Goal: Transaction & Acquisition: Purchase product/service

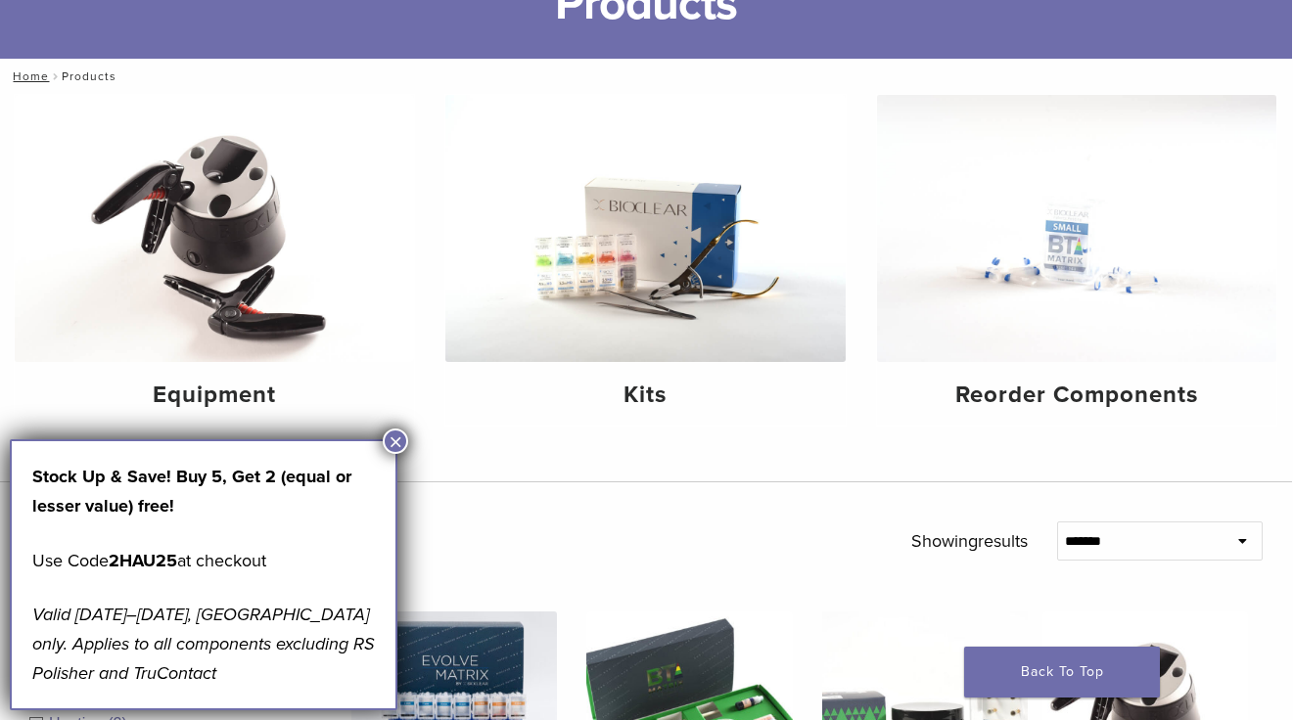
scroll to position [163, 2]
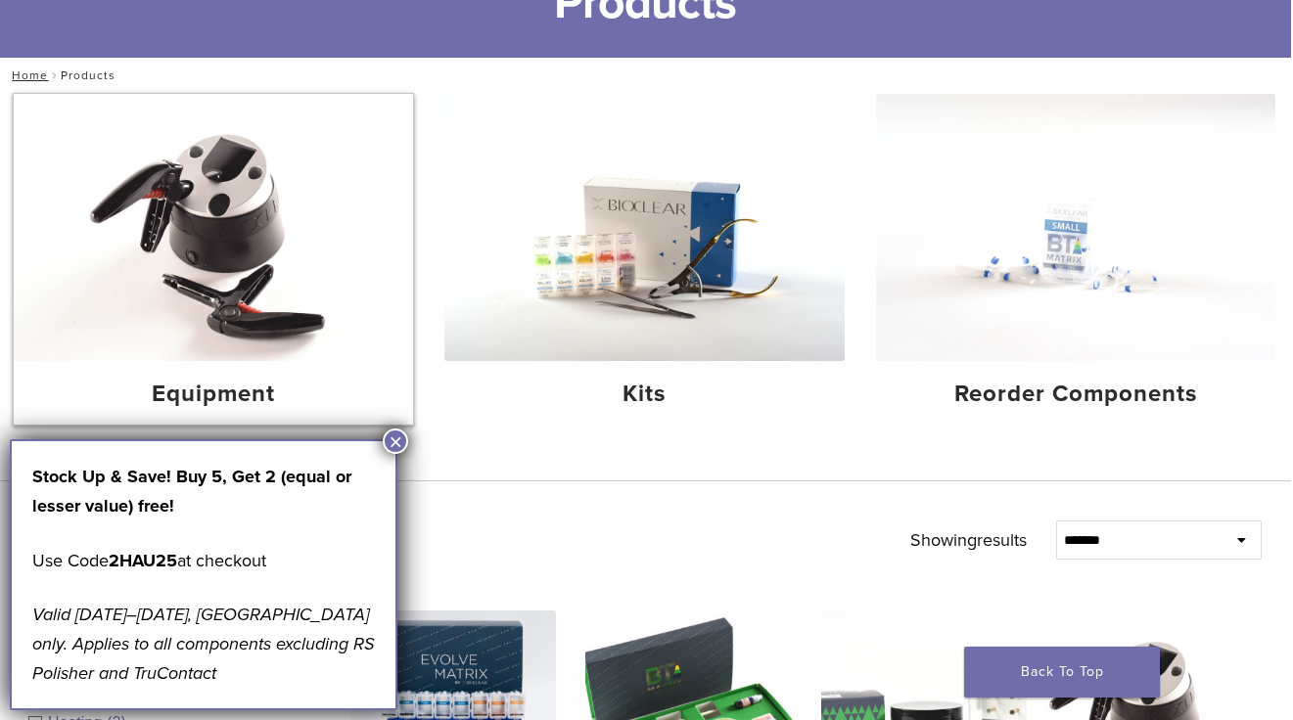
click at [222, 257] on img at bounding box center [213, 227] width 399 height 267
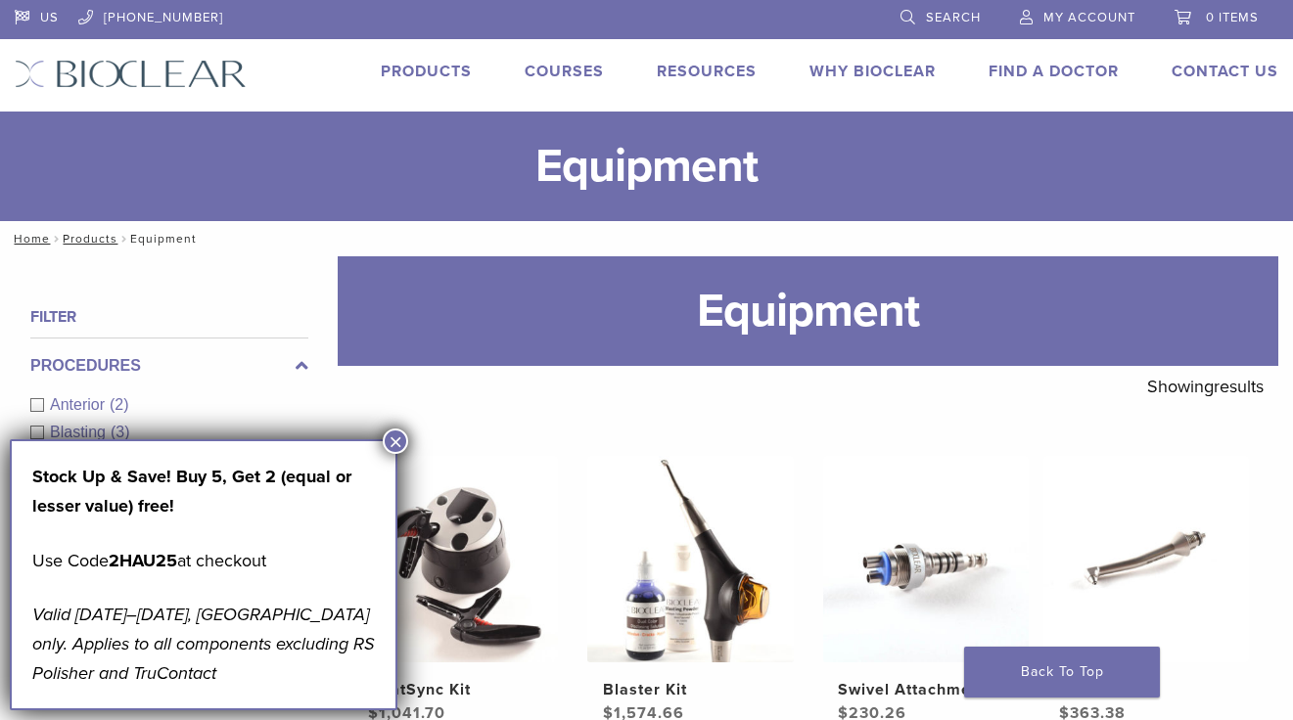
click at [437, 71] on link "Products" at bounding box center [426, 72] width 91 height 20
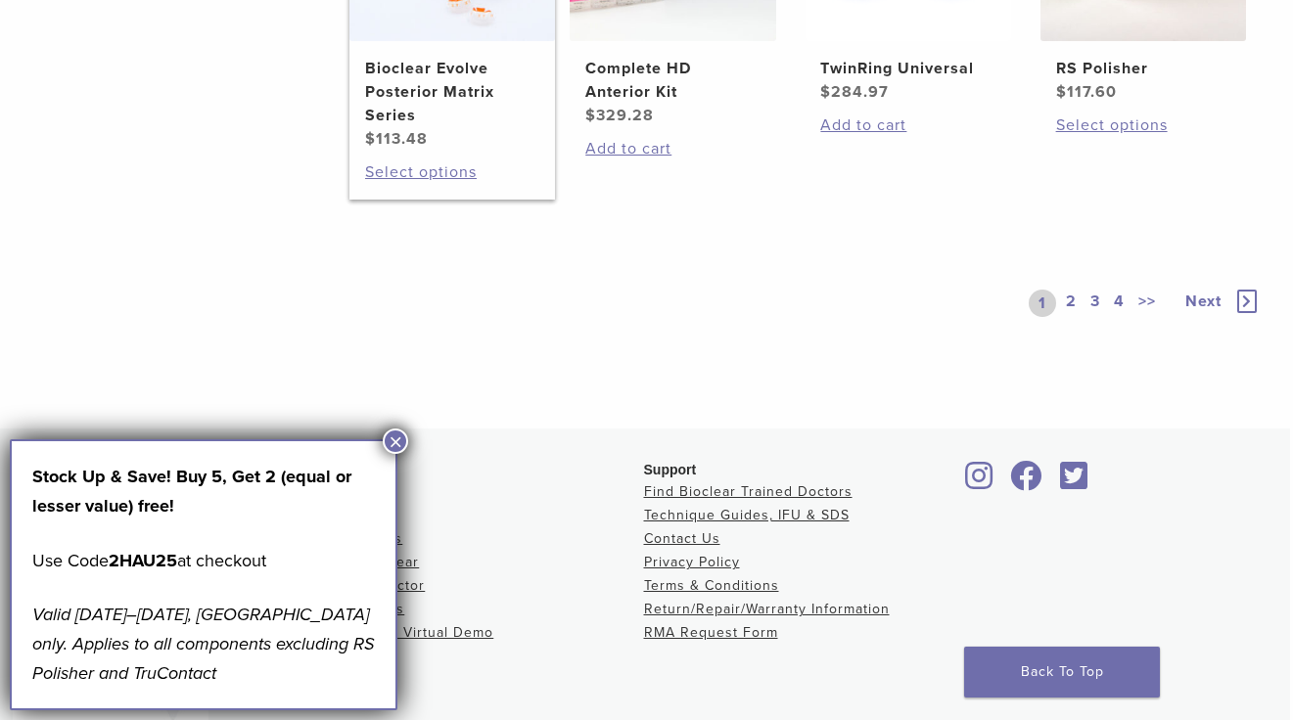
scroll to position [1631, 3]
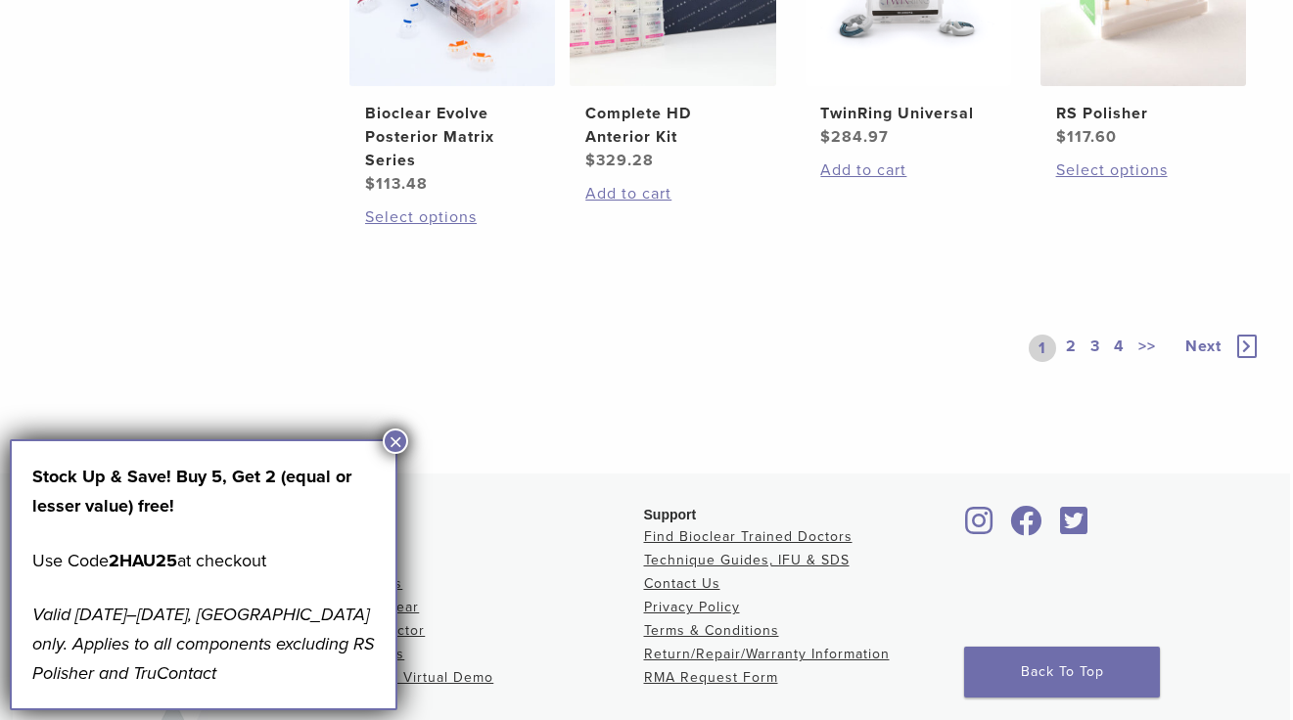
click at [1070, 362] on link "2" at bounding box center [1071, 348] width 19 height 27
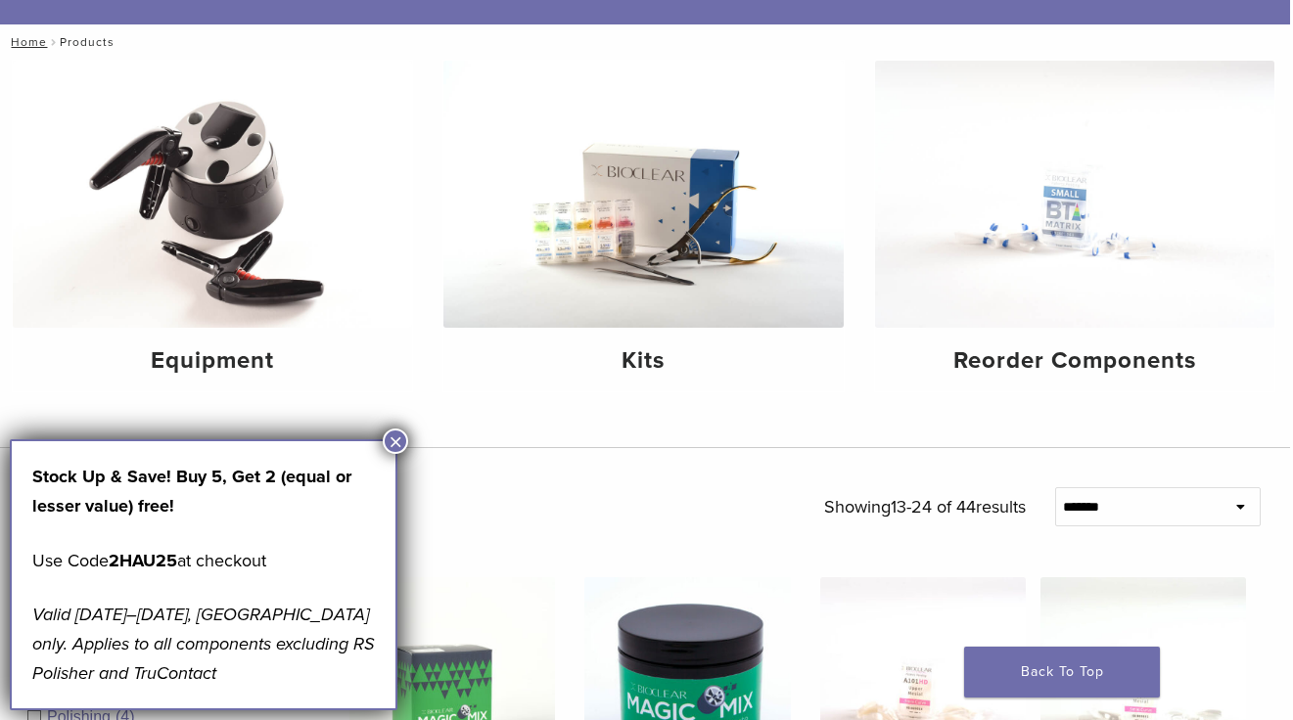
scroll to position [26, 3]
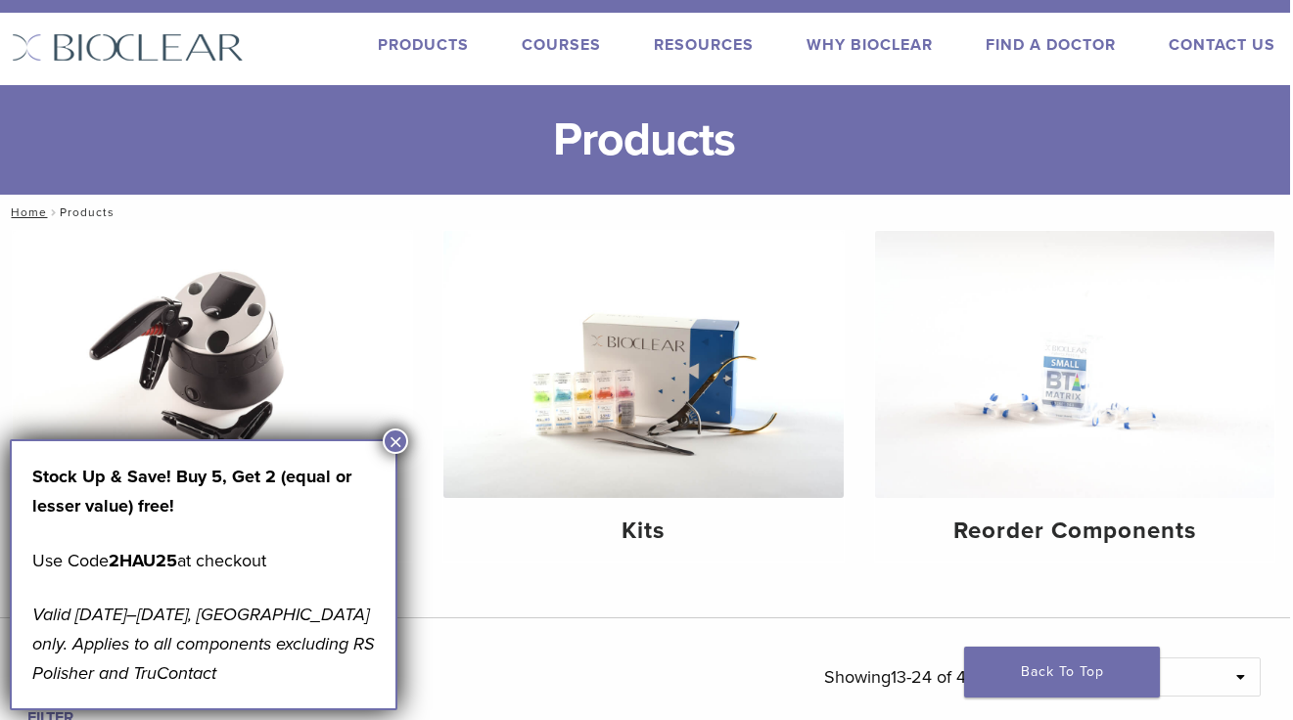
click at [400, 438] on button "×" at bounding box center [395, 441] width 25 height 25
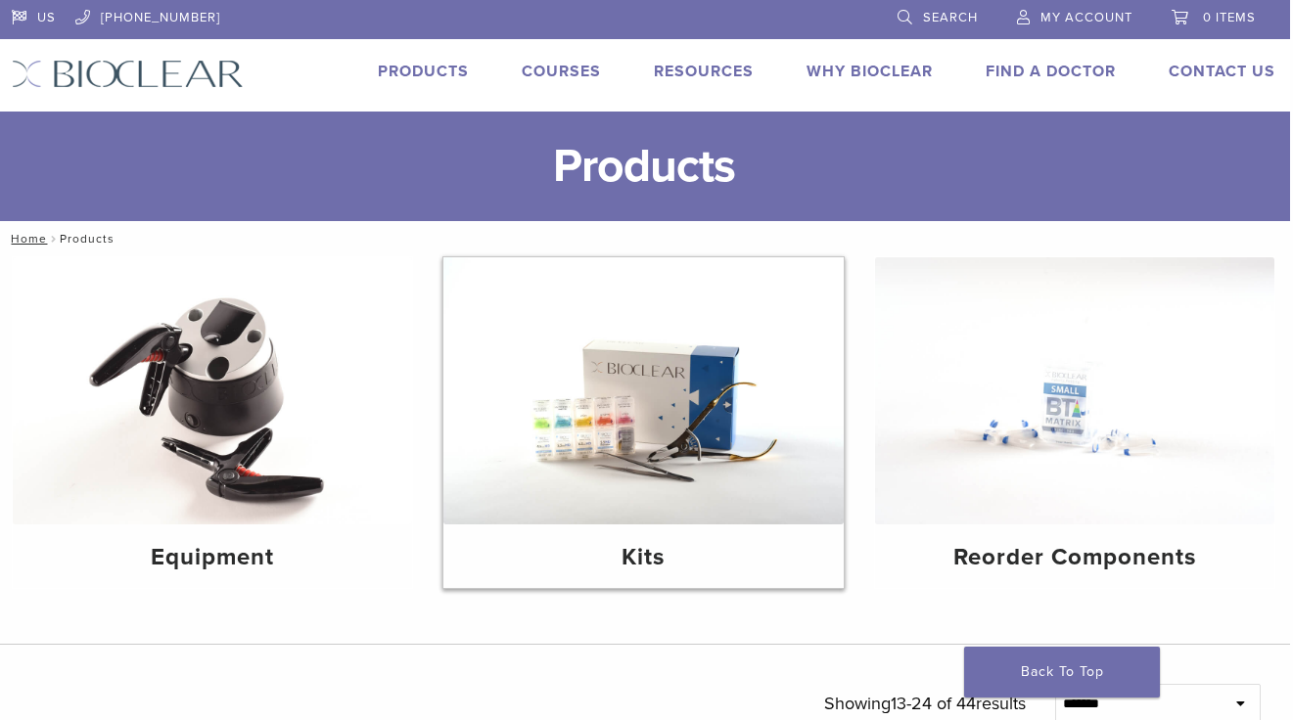
scroll to position [0, 3]
click at [924, 17] on span "Search" at bounding box center [950, 18] width 55 height 16
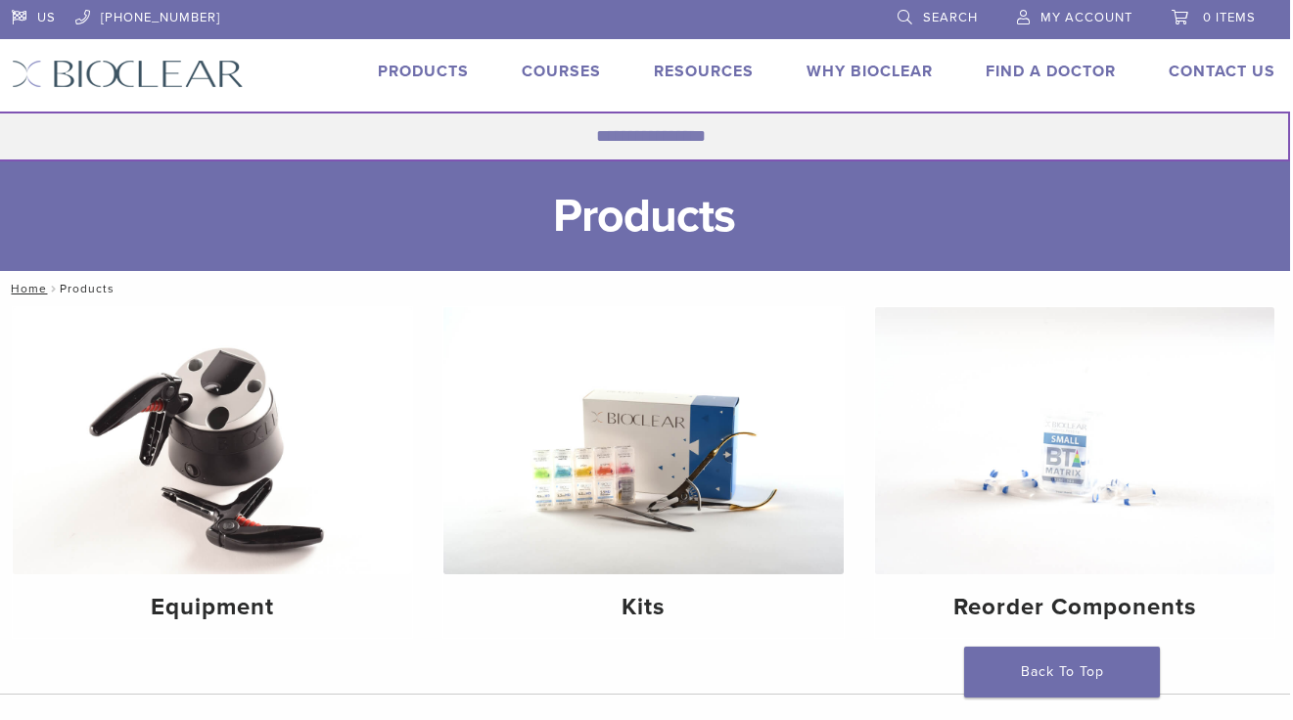
click at [498, 127] on input "Search for:" at bounding box center [643, 137] width 1293 height 50
type input "*********"
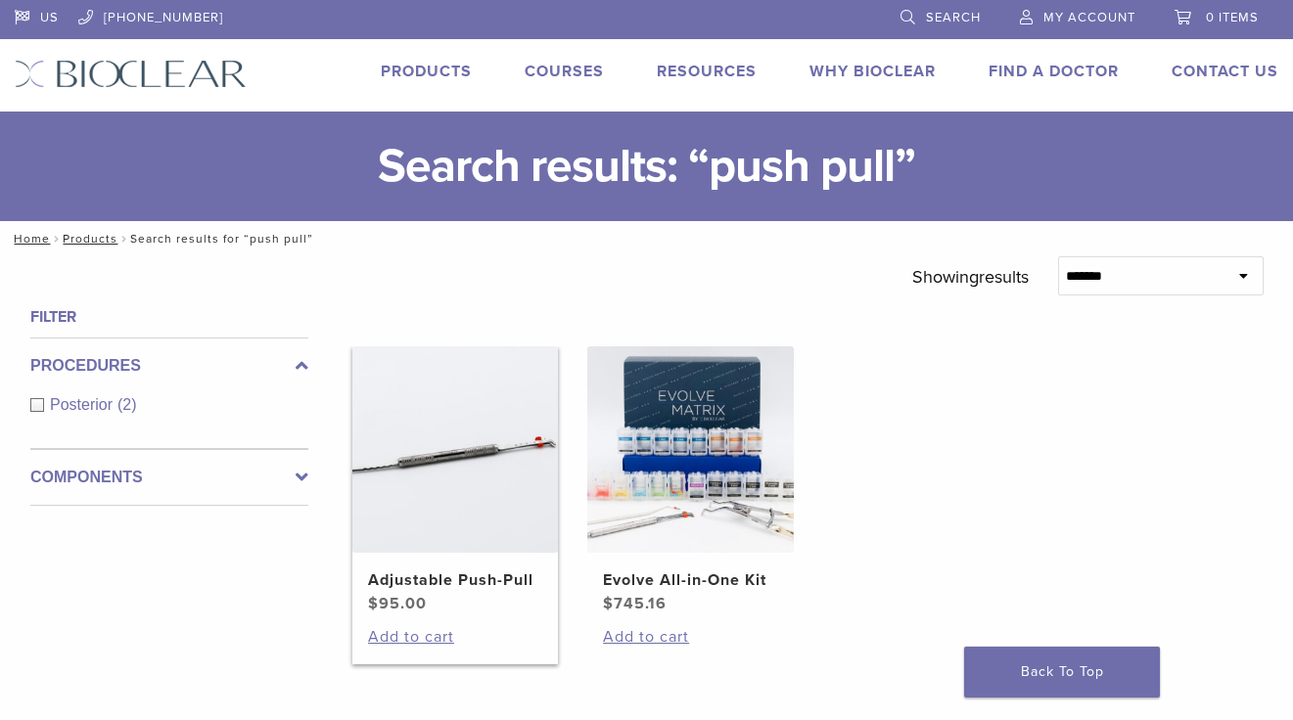
click at [439, 475] on img at bounding box center [455, 449] width 206 height 206
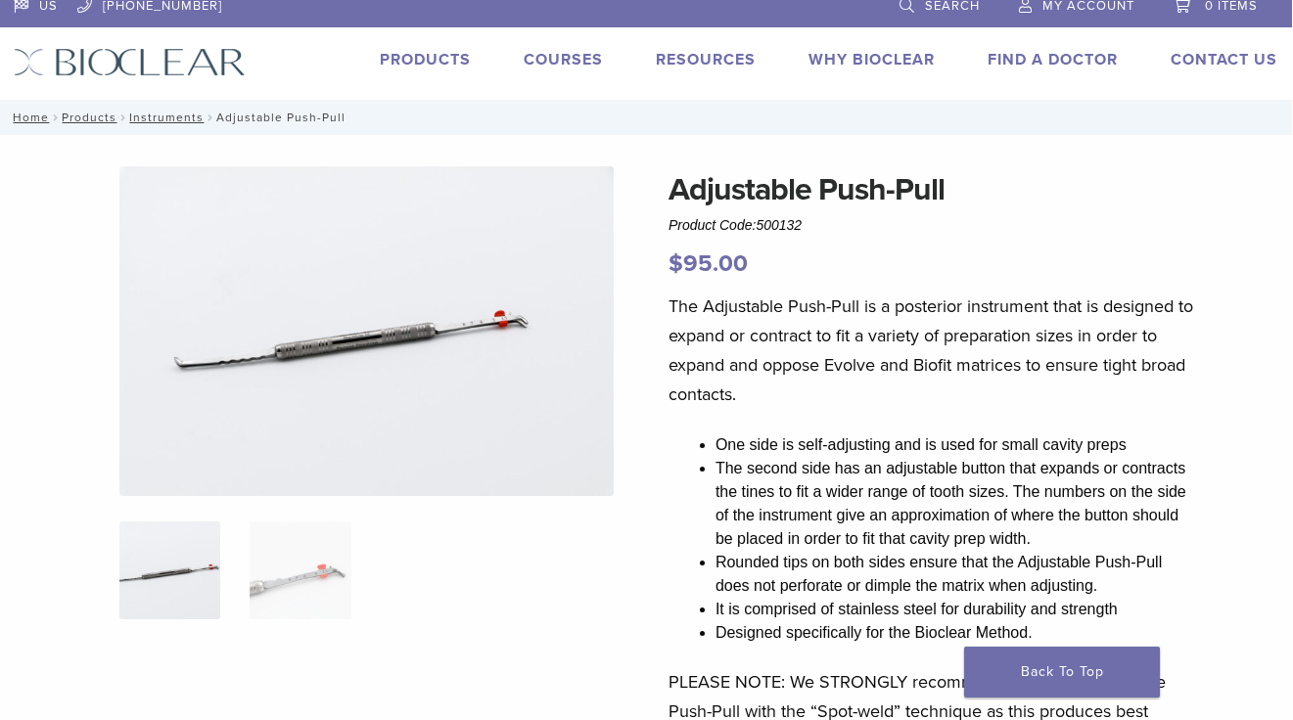
scroll to position [16, 1]
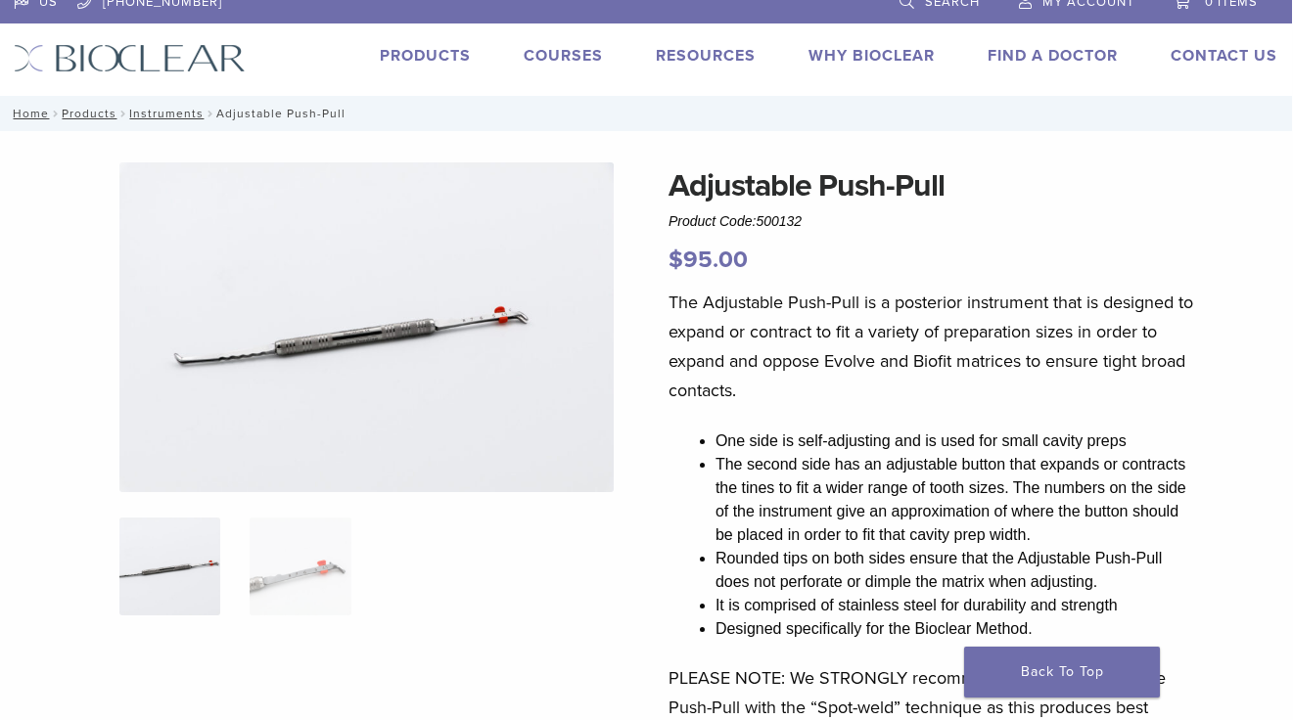
click at [403, 391] on img at bounding box center [366, 327] width 494 height 330
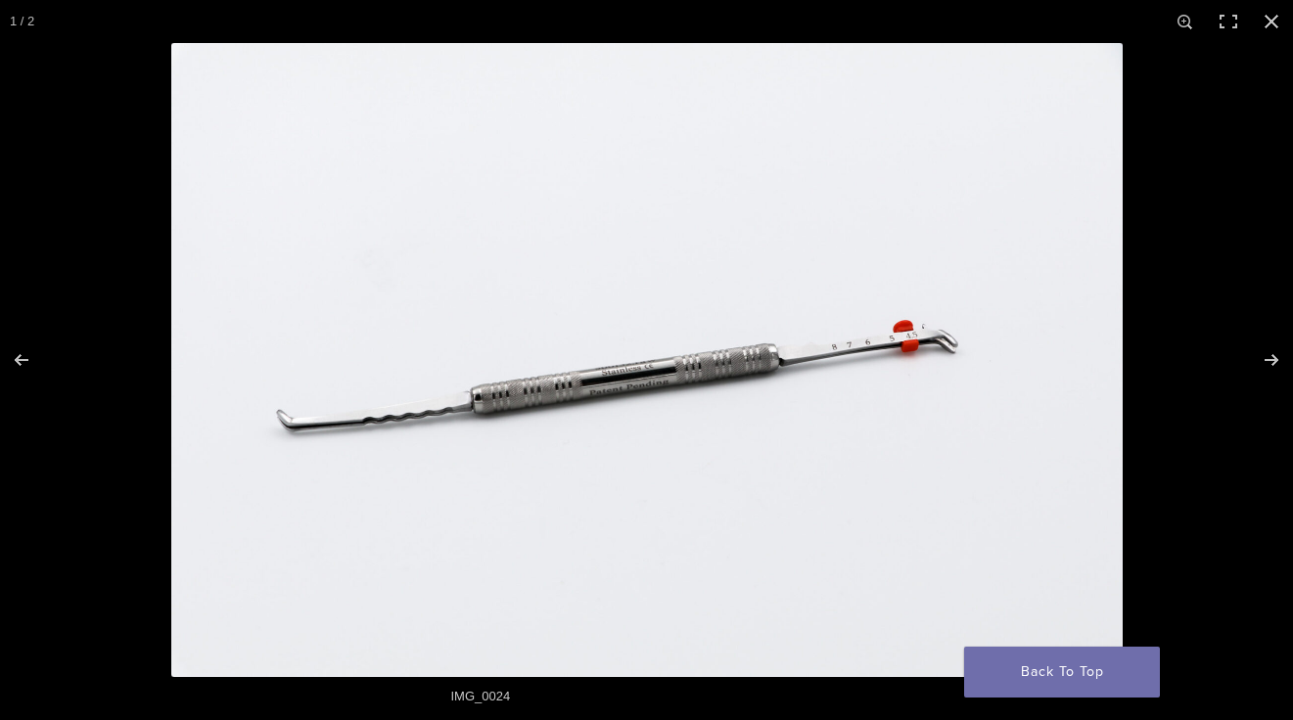
click at [403, 391] on img at bounding box center [646, 360] width 951 height 634
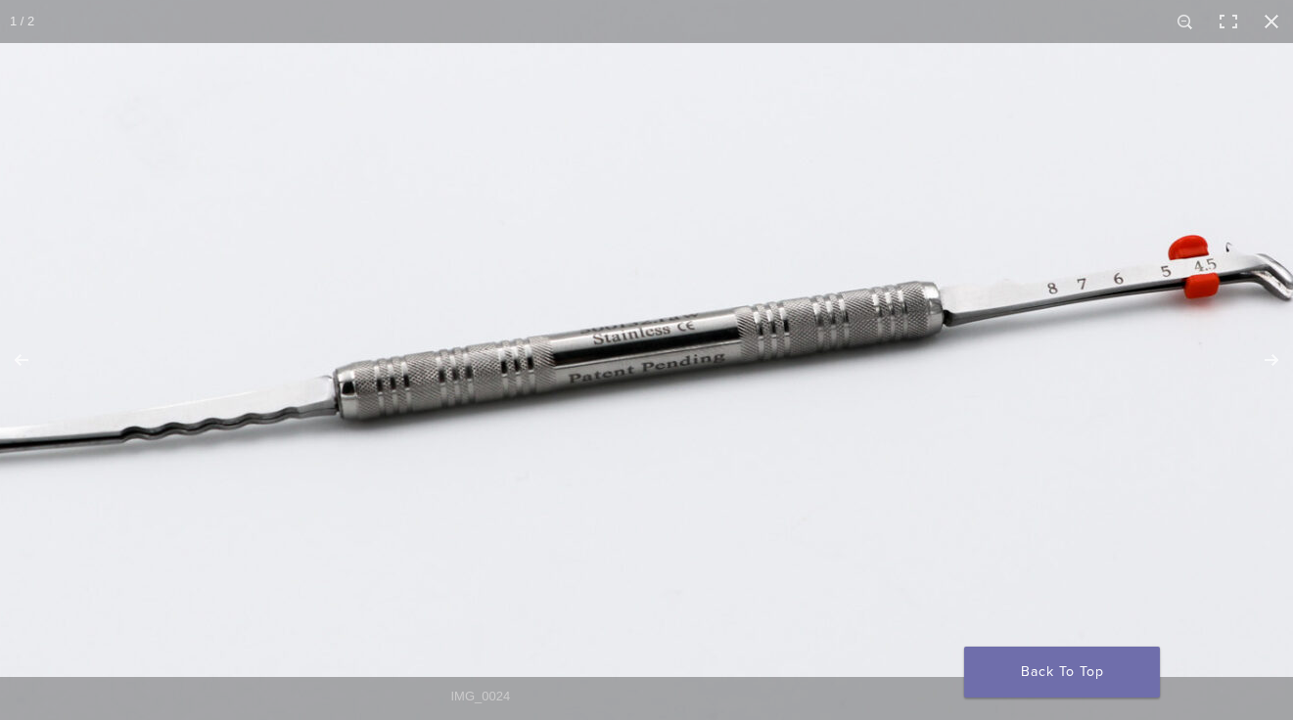
click at [783, 465] on img at bounding box center [682, 314] width 1879 height 1253
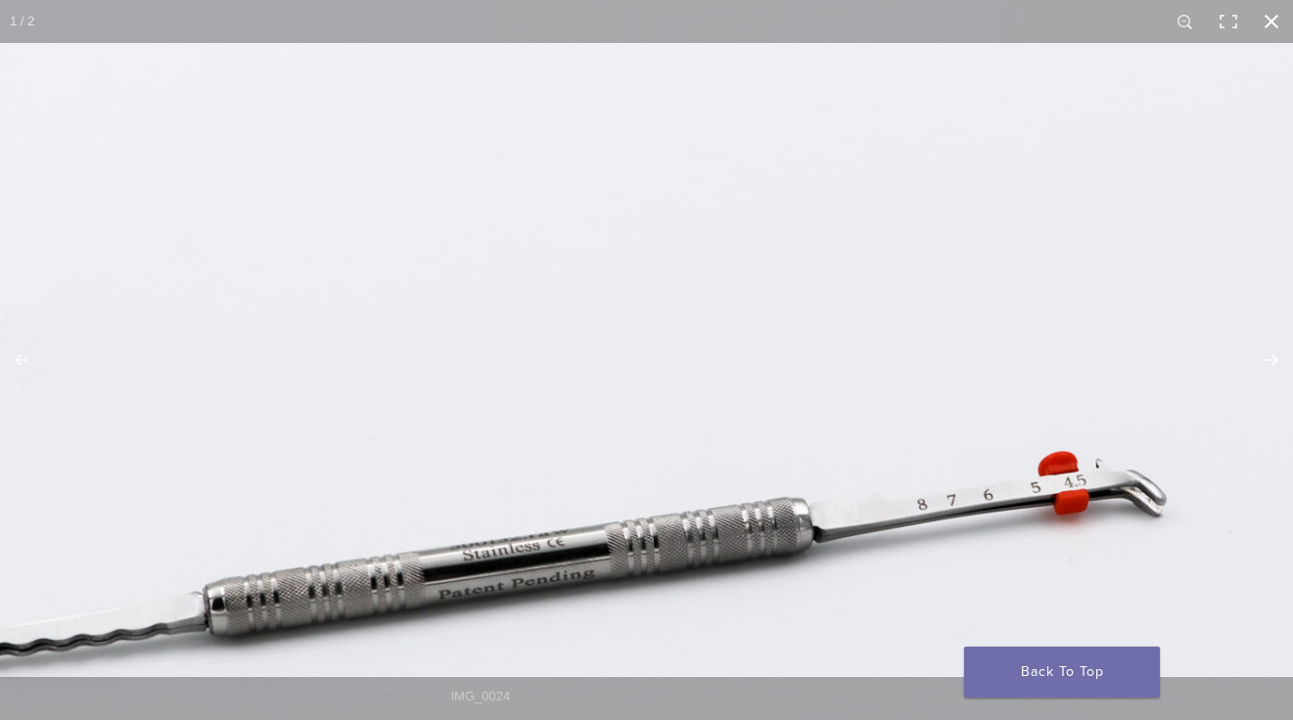
click at [1273, 20] on button "Close (Esc)" at bounding box center [1271, 21] width 43 height 43
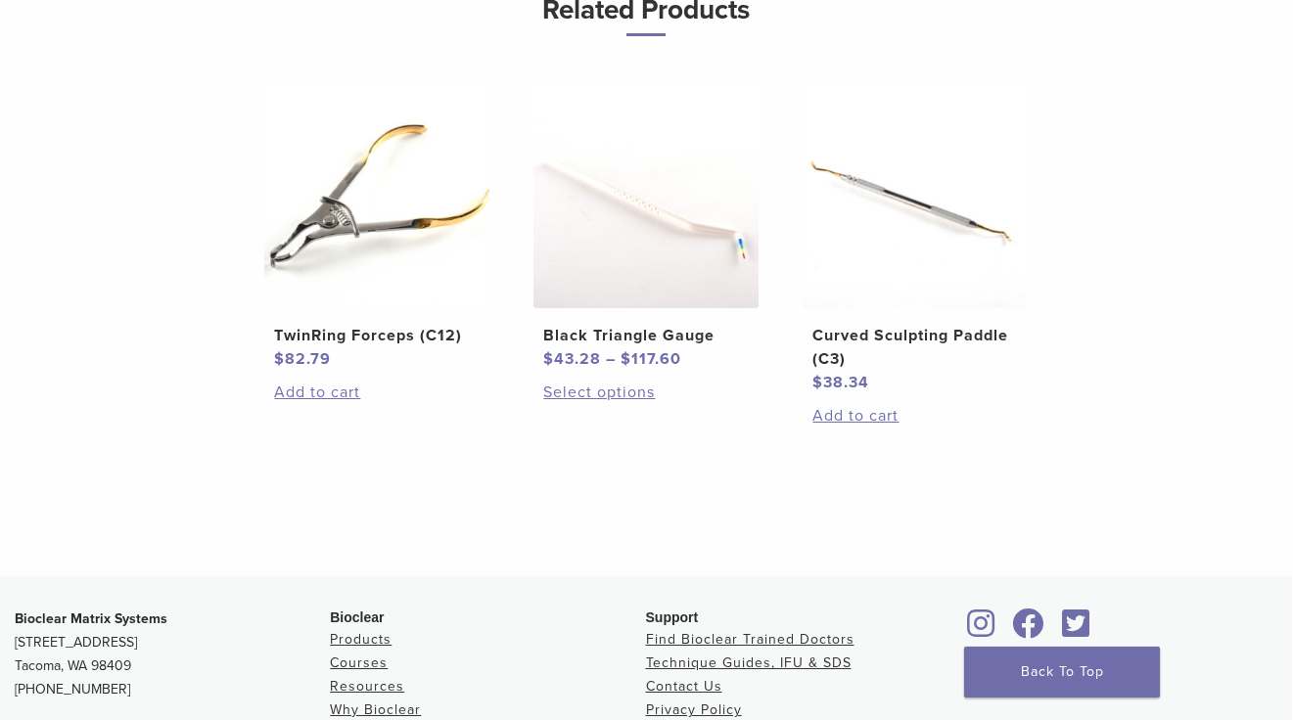
scroll to position [1224, 1]
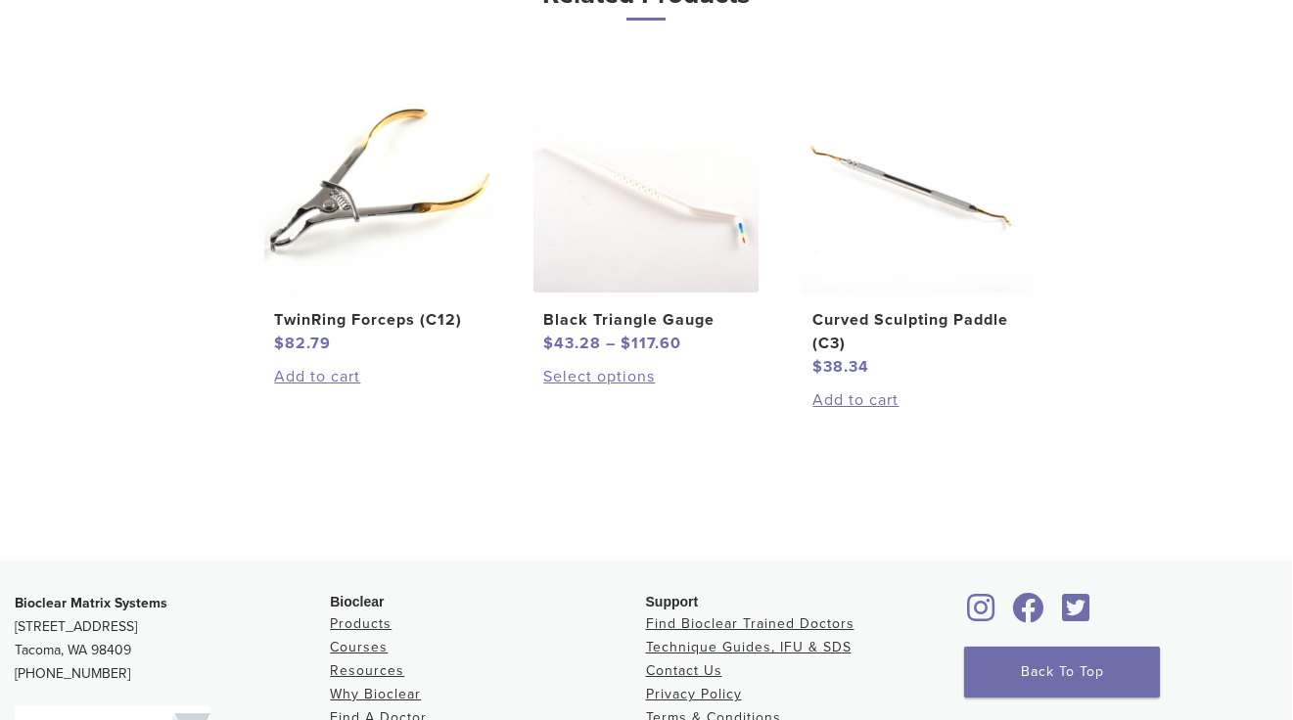
click at [913, 317] on h2 "Curved Sculpting Paddle (C3)" at bounding box center [914, 331] width 204 height 47
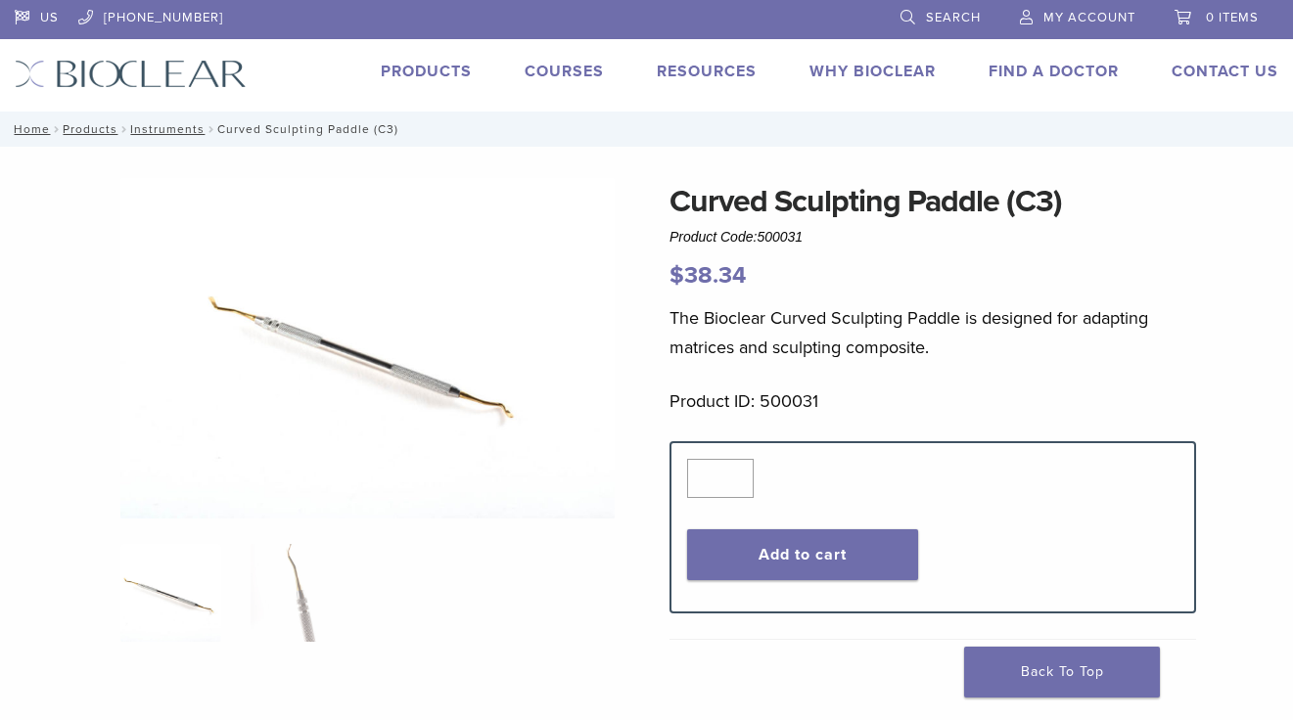
click at [445, 383] on img at bounding box center [367, 349] width 494 height 342
